Goal: Find specific page/section: Find specific page/section

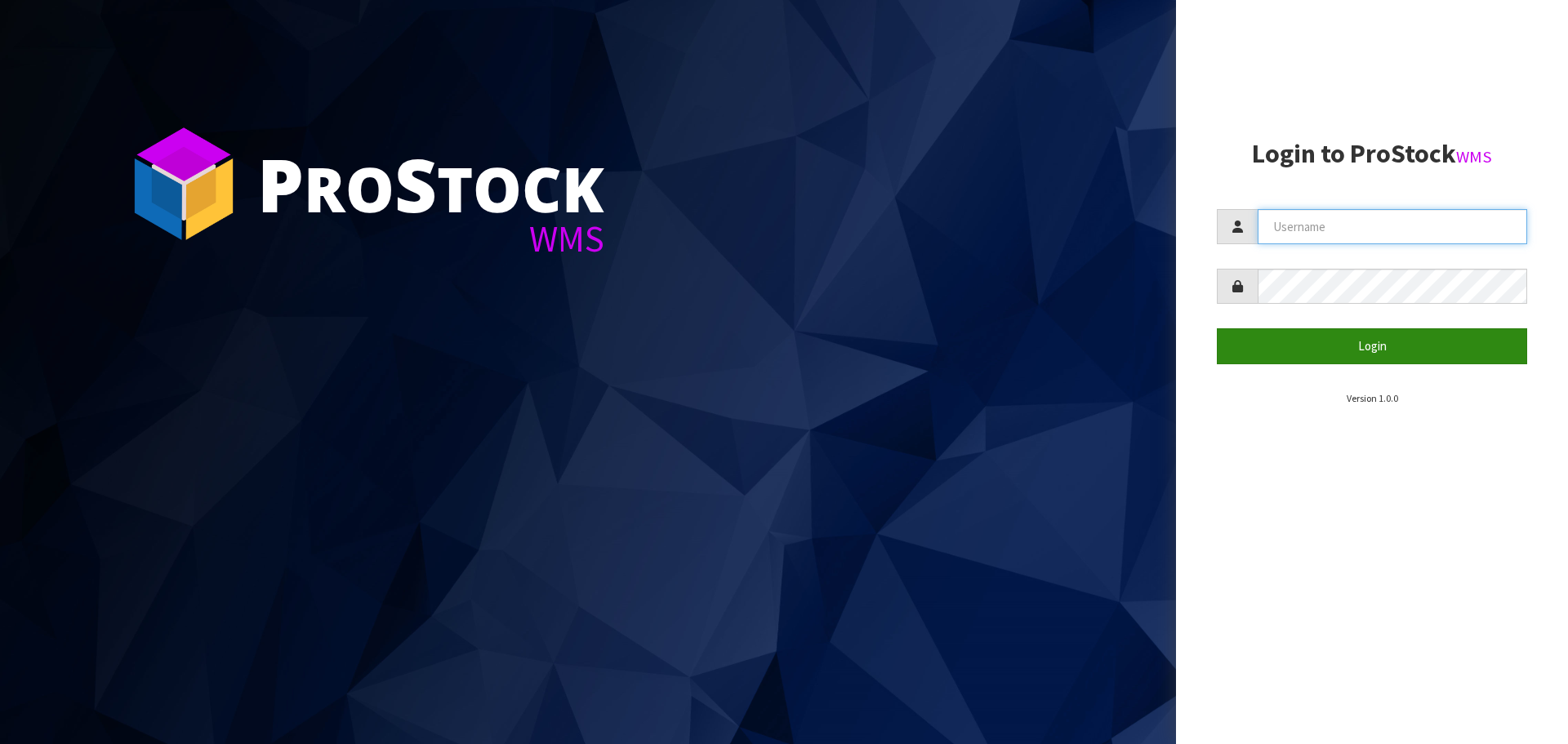
type input "[EMAIL_ADDRESS][DOMAIN_NAME]"
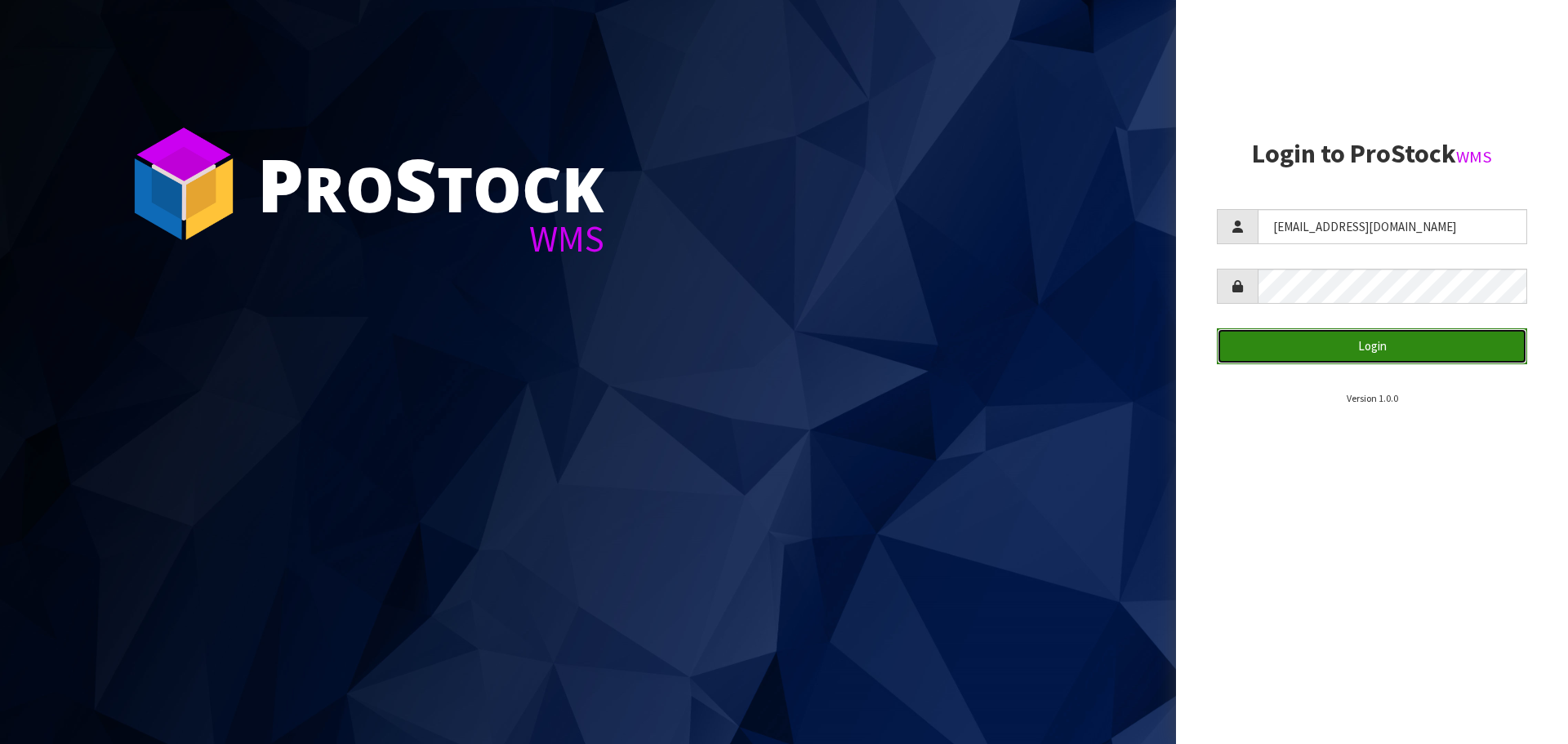
click at [1369, 339] on button "Login" at bounding box center [1372, 346] width 310 height 35
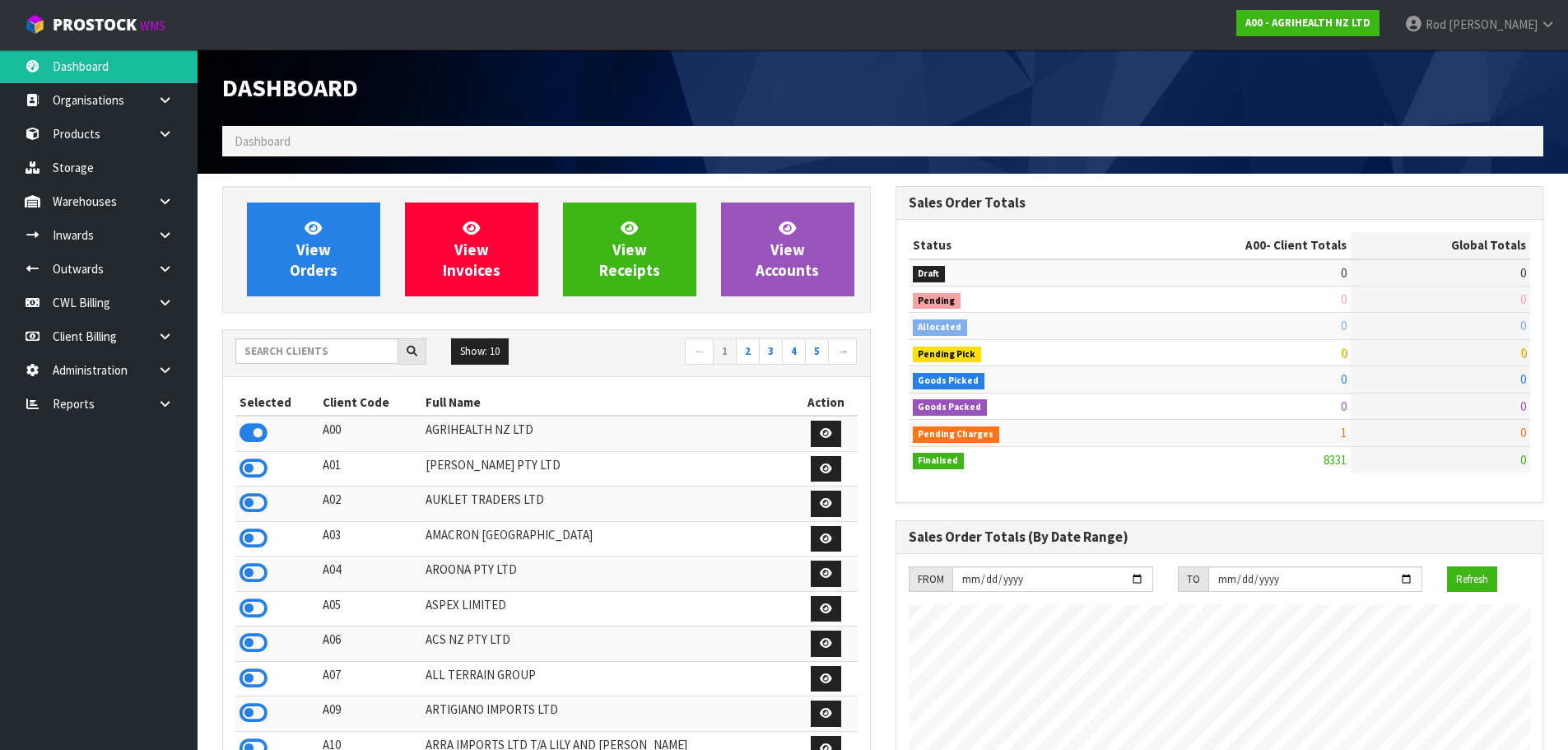
scroll to position [1247, 672]
click at [159, 400] on icon at bounding box center [165, 403] width 16 height 13
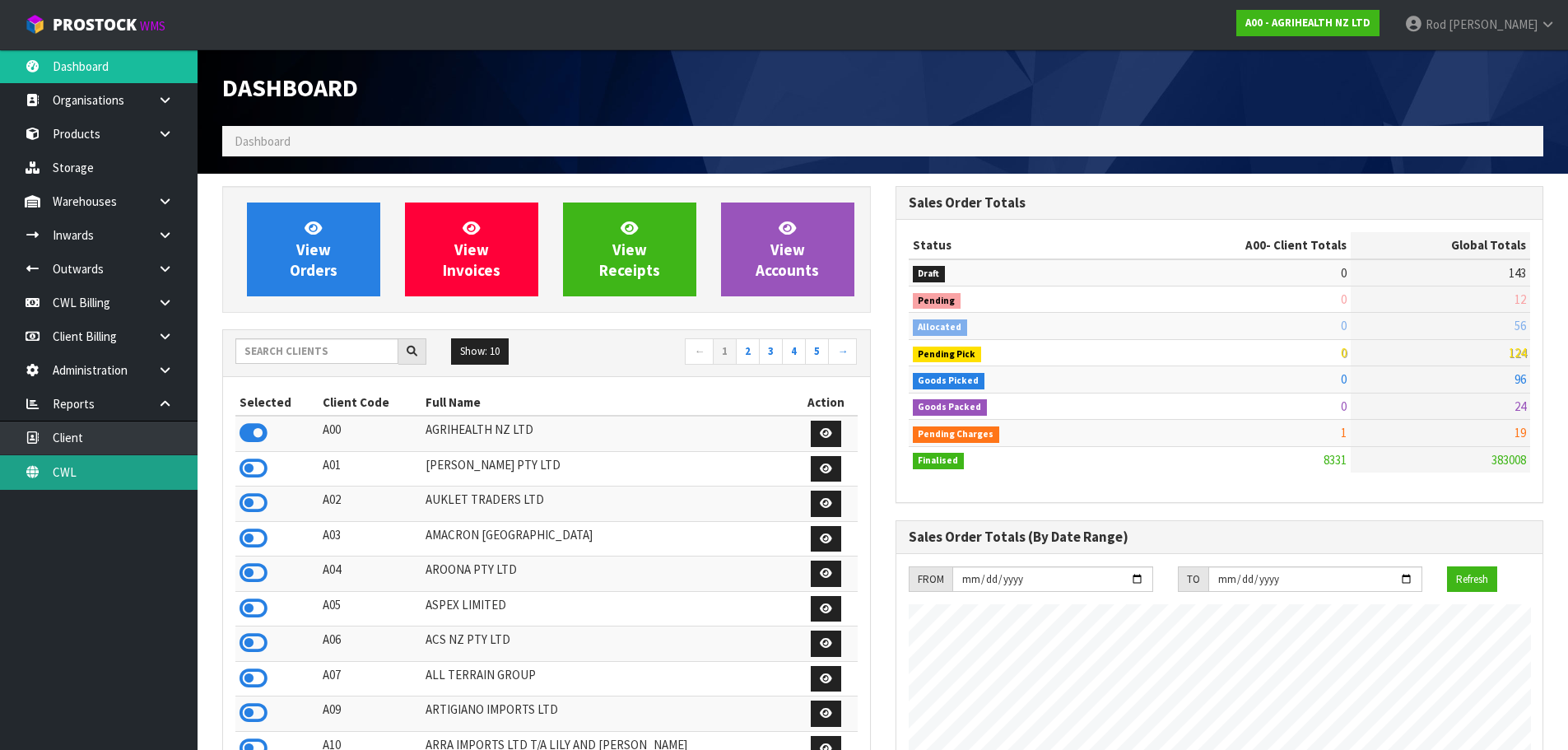
click at [70, 467] on link "CWL" at bounding box center [98, 471] width 198 height 34
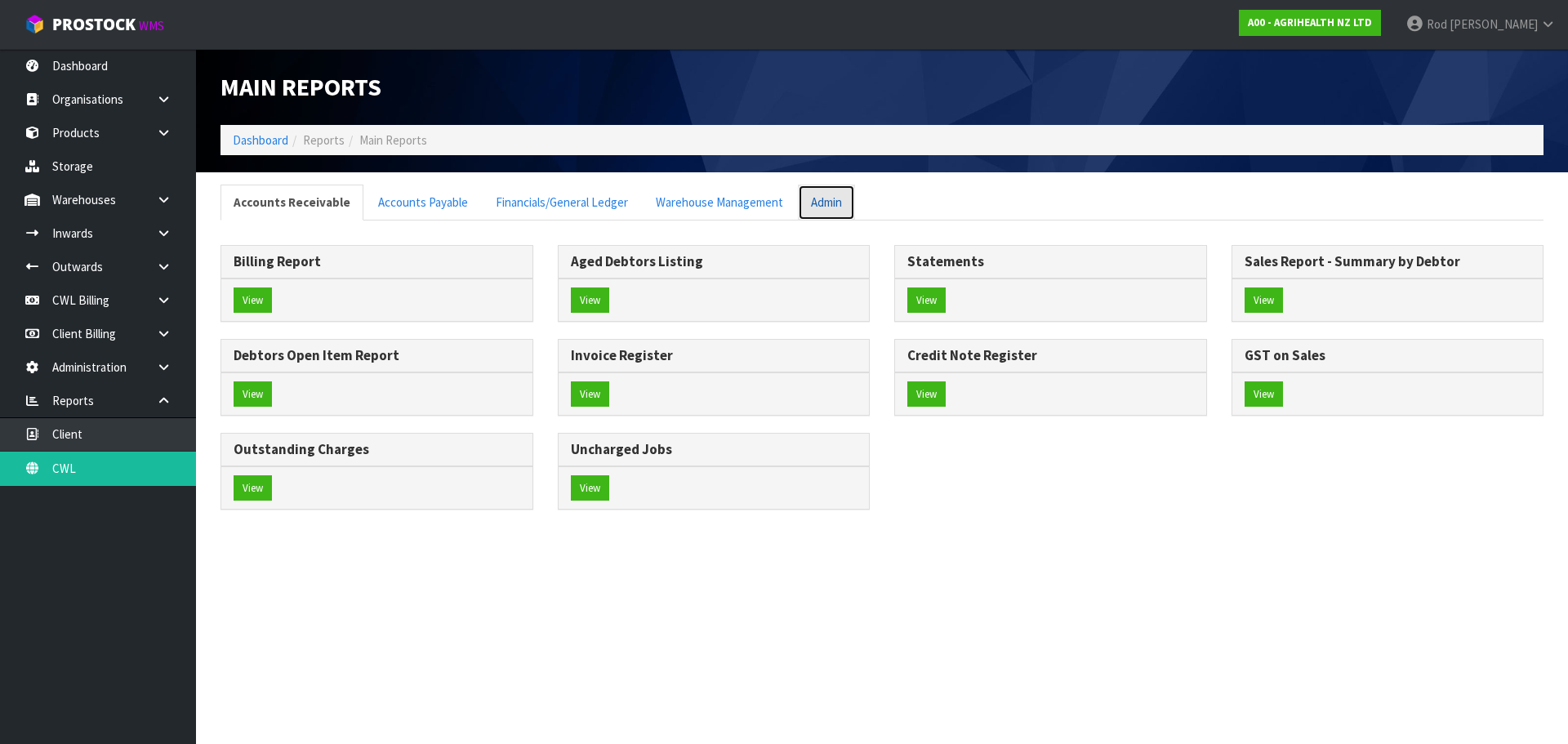
click at [810, 199] on link "Admin" at bounding box center [827, 202] width 57 height 35
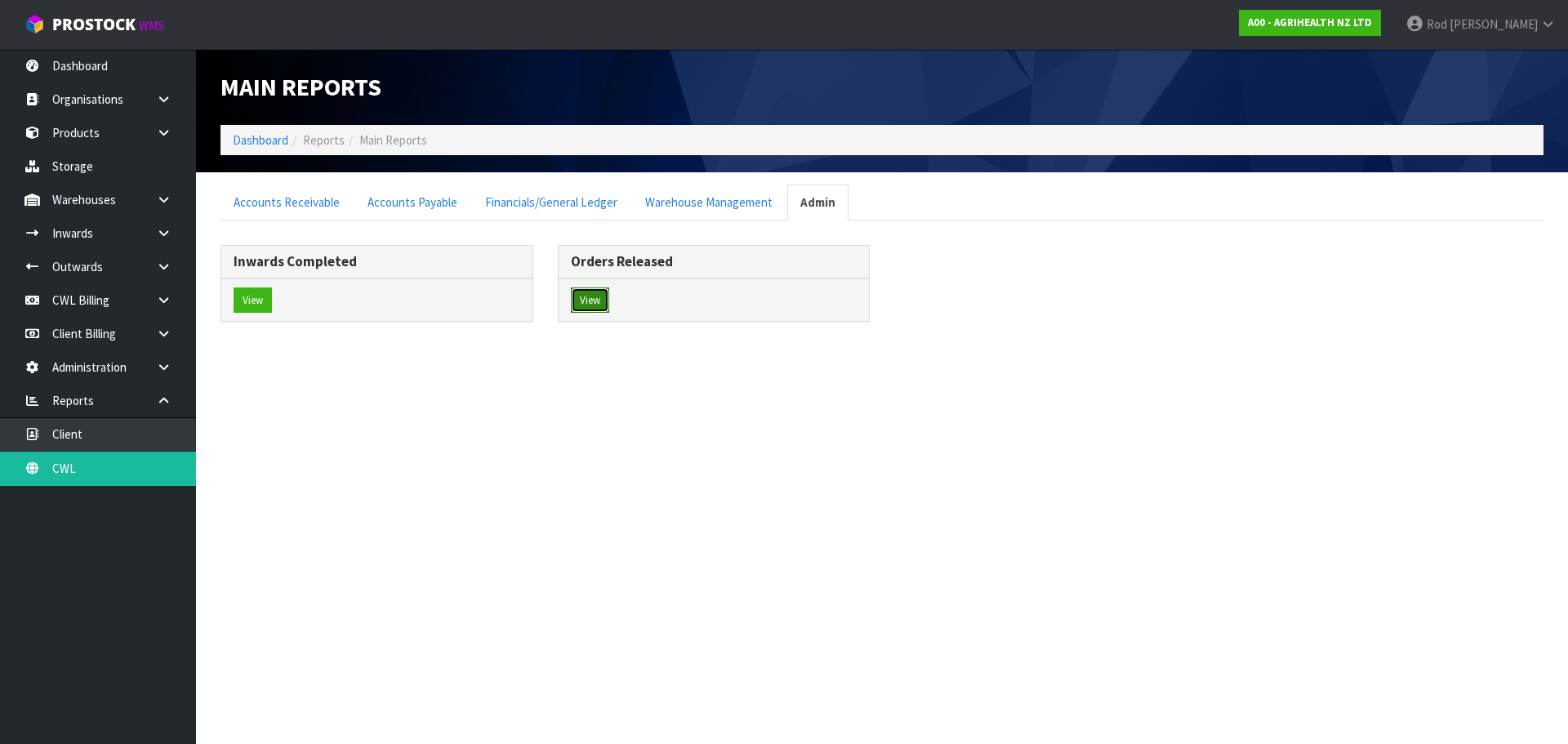
click at [598, 298] on button "View" at bounding box center [591, 300] width 39 height 26
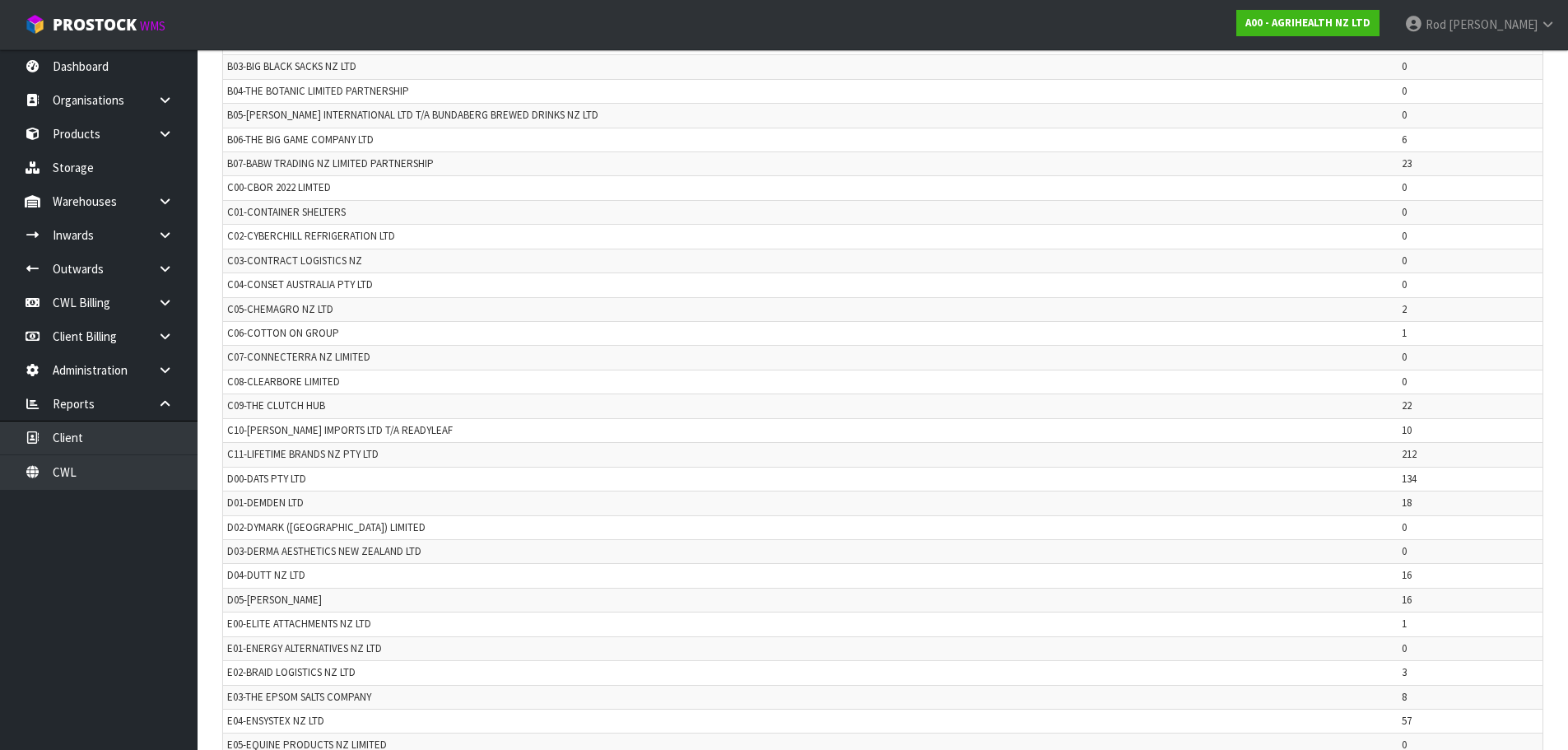
scroll to position [1076, 0]
